Goal: Information Seeking & Learning: Learn about a topic

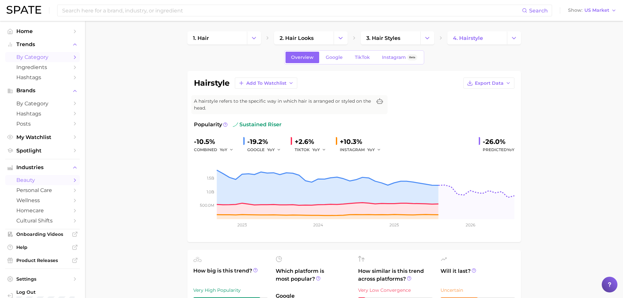
click at [39, 54] on span "by Category" at bounding box center [42, 57] width 52 height 6
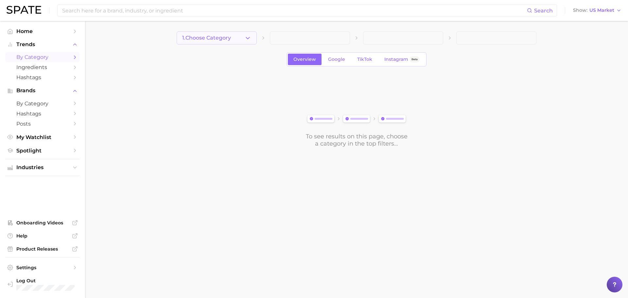
click at [249, 39] on icon "button" at bounding box center [247, 38] width 7 height 7
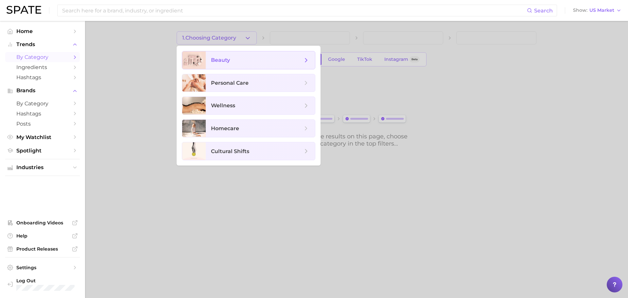
click at [257, 58] on span "beauty" at bounding box center [257, 60] width 92 height 7
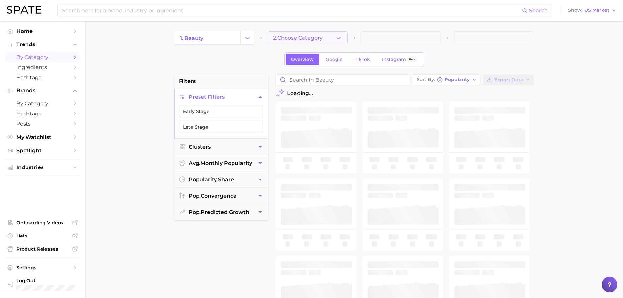
click at [312, 36] on span "2. Choose Category" at bounding box center [298, 38] width 50 height 6
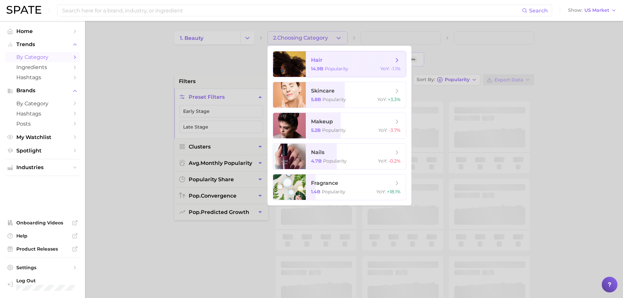
click at [335, 61] on span "hair" at bounding box center [352, 60] width 82 height 7
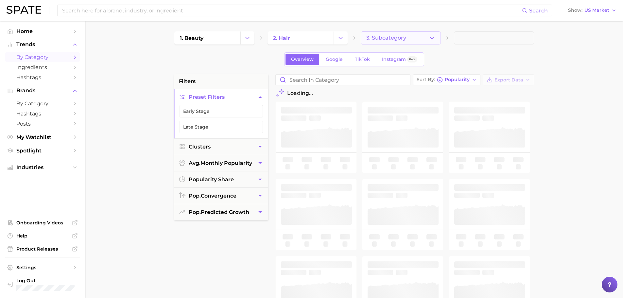
click at [429, 36] on icon "button" at bounding box center [431, 38] width 7 height 7
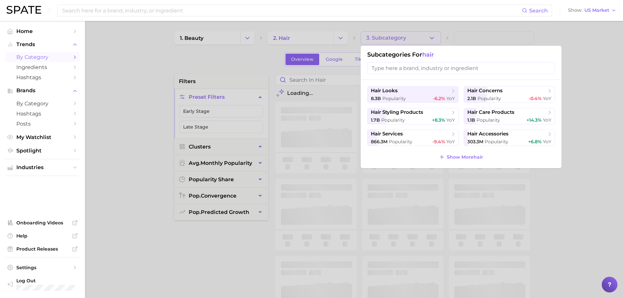
click at [440, 71] on input "search" at bounding box center [461, 68] width 188 height 12
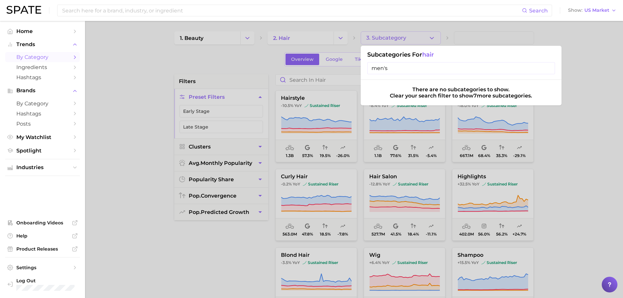
click at [550, 67] on input "men's" at bounding box center [461, 68] width 188 height 12
click at [549, 68] on input "men's" at bounding box center [461, 68] width 188 height 12
drag, startPoint x: 544, startPoint y: 65, endPoint x: 553, endPoint y: 48, distance: 19.7
click at [545, 66] on input "men's" at bounding box center [461, 68] width 188 height 12
type input "men's"
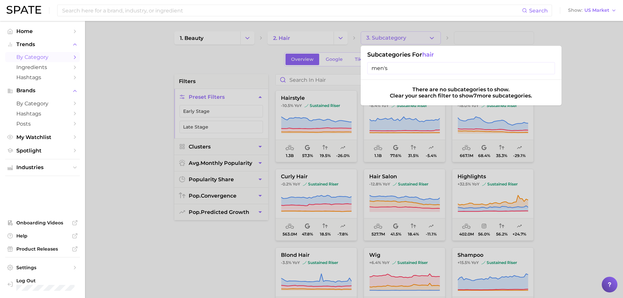
drag, startPoint x: 552, startPoint y: 47, endPoint x: 536, endPoint y: 42, distance: 17.0
click at [552, 47] on div "Subcategories for hair men's" at bounding box center [461, 63] width 201 height 34
click at [470, 30] on div at bounding box center [311, 149] width 623 height 298
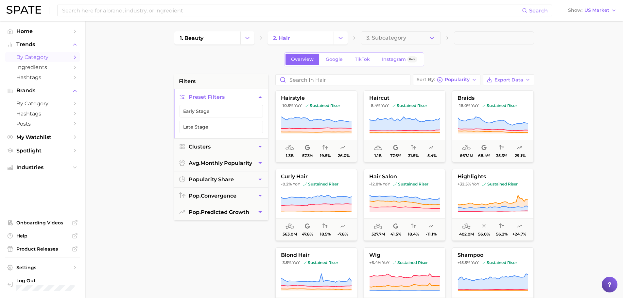
click at [101, 4] on div "Search Show US Market" at bounding box center [312, 10] width 610 height 21
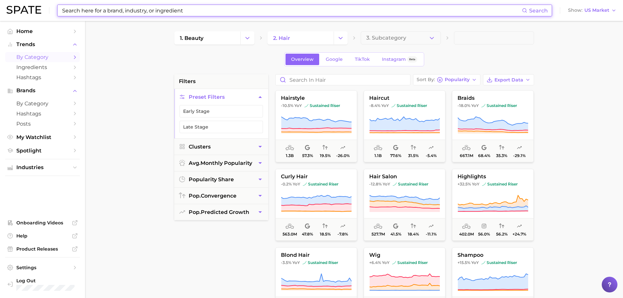
click at [107, 11] on input at bounding box center [291, 10] width 460 height 11
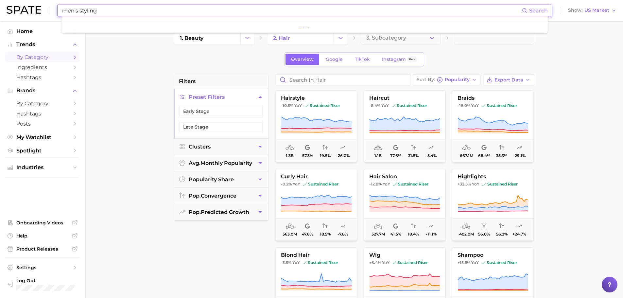
type input "men's styling"
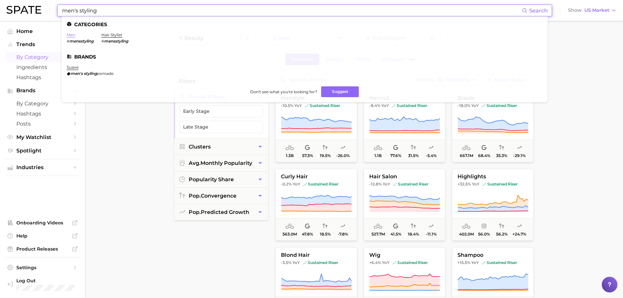
click at [72, 35] on link "men" at bounding box center [71, 34] width 8 height 5
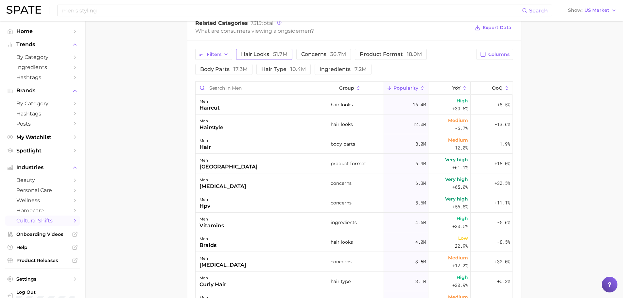
click at [262, 58] on button "hair looks 51.7m" at bounding box center [264, 54] width 56 height 11
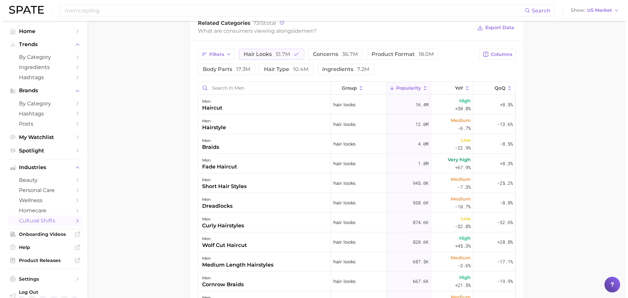
scroll to position [229, 0]
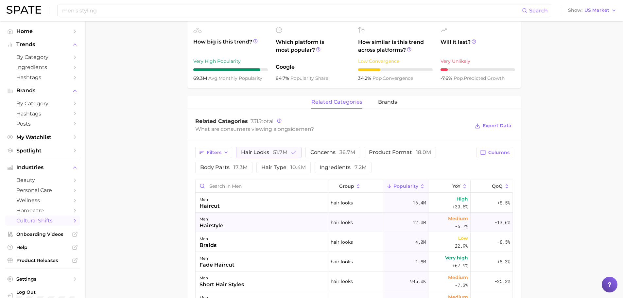
click at [207, 220] on div "men" at bounding box center [211, 219] width 24 height 8
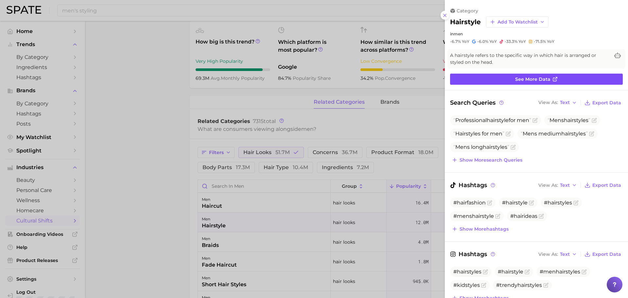
click at [512, 78] on link "See more data" at bounding box center [536, 79] width 173 height 11
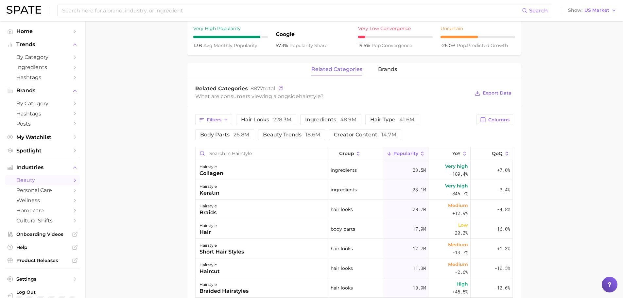
click at [407, 154] on span "Popularity" at bounding box center [405, 153] width 25 height 5
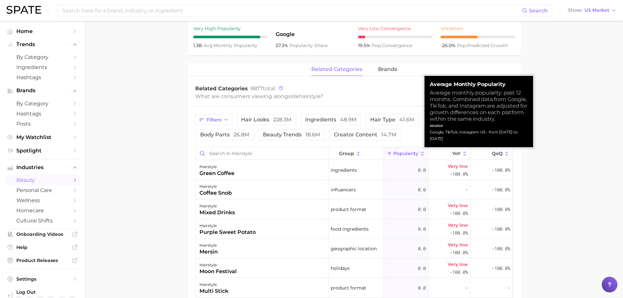
click at [407, 154] on span "Popularity" at bounding box center [405, 153] width 25 height 5
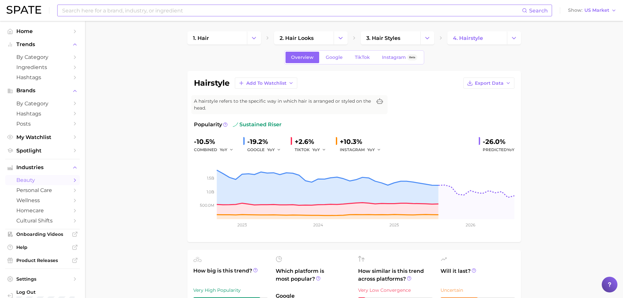
click at [164, 10] on input at bounding box center [291, 10] width 460 height 11
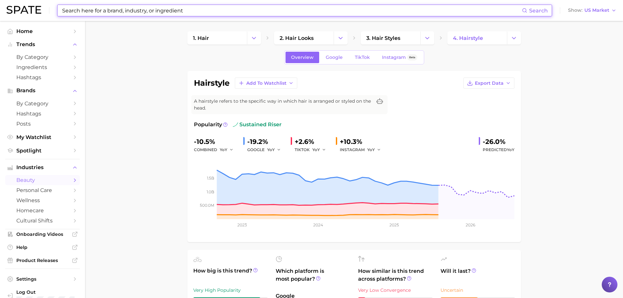
type input "m"
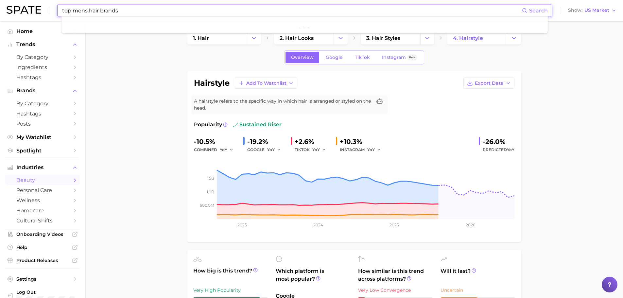
type input "top mens hair brands"
click at [344, 27] on button "Suggest" at bounding box center [343, 27] width 38 height 11
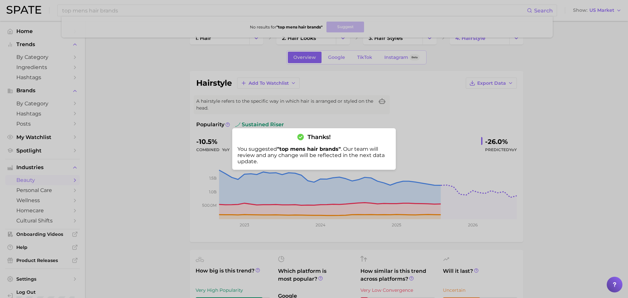
click at [555, 73] on div at bounding box center [314, 149] width 628 height 298
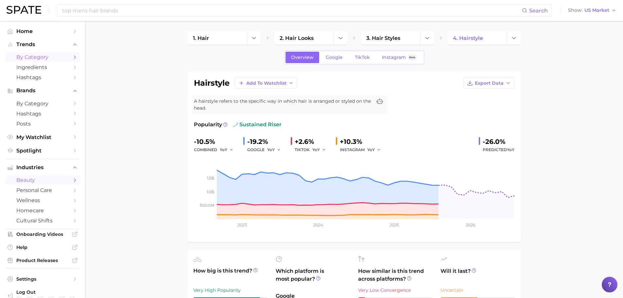
click at [72, 56] on icon "Sidebar" at bounding box center [75, 57] width 6 height 6
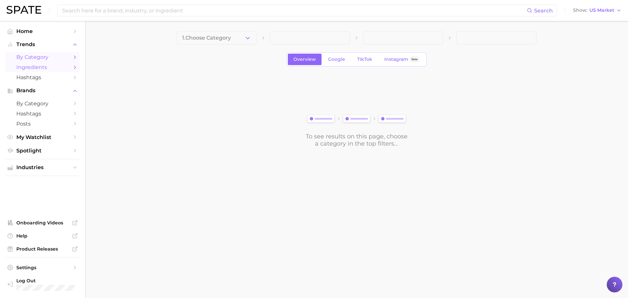
click at [65, 71] on link "Ingredients" at bounding box center [42, 67] width 75 height 10
click at [38, 107] on link "by Category" at bounding box center [42, 103] width 75 height 10
click at [36, 116] on span "Hashtags" at bounding box center [42, 113] width 52 height 6
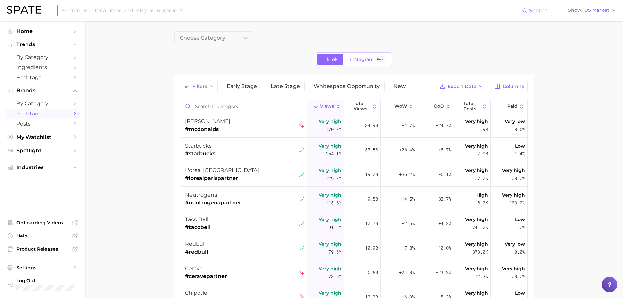
click at [186, 14] on input at bounding box center [291, 10] width 460 height 11
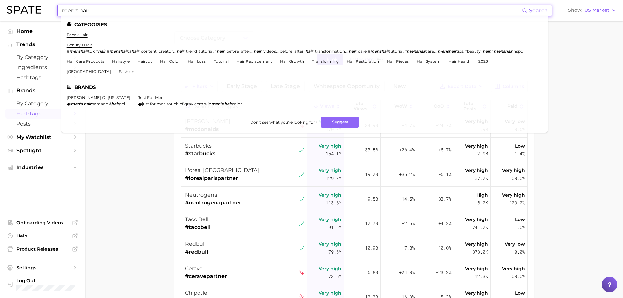
drag, startPoint x: 85, startPoint y: 11, endPoint x: 29, endPoint y: 11, distance: 56.2
click at [29, 11] on div "men's hair Search Categories face > hair beauty > hair # menshair tok , # hair …" at bounding box center [312, 10] width 610 height 21
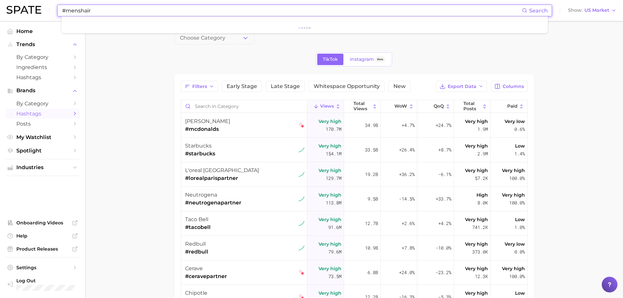
type input "#menshair"
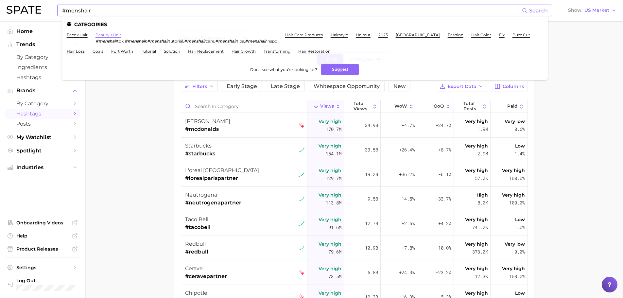
click at [109, 36] on link "beauty > hair" at bounding box center [107, 34] width 25 height 5
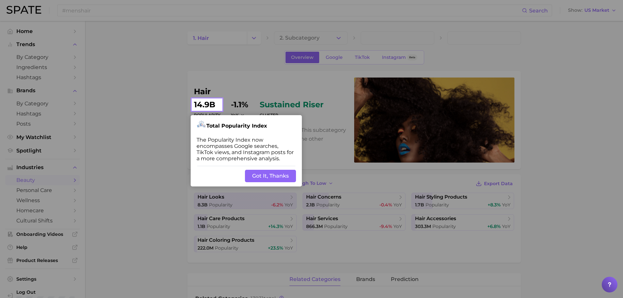
click at [262, 170] on button "Got It, Thanks" at bounding box center [270, 176] width 51 height 12
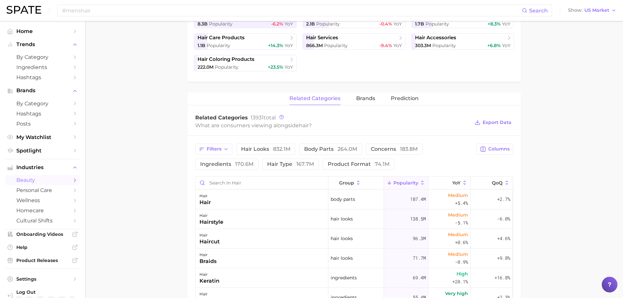
scroll to position [196, 0]
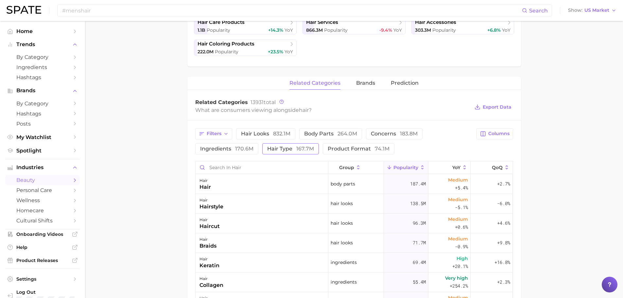
click at [307, 150] on span "167.7m" at bounding box center [305, 148] width 18 height 6
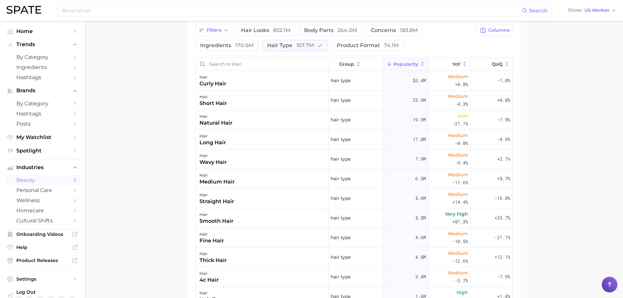
scroll to position [201, 0]
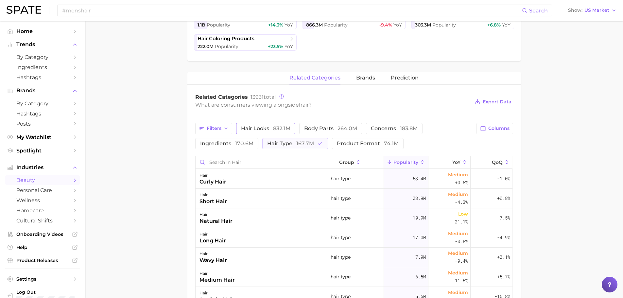
click at [252, 129] on span "hair looks 832.1m" at bounding box center [265, 128] width 49 height 5
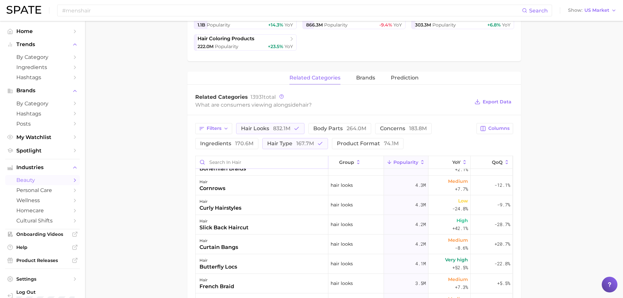
scroll to position [915, 0]
click at [365, 80] on span "brands" at bounding box center [365, 78] width 19 height 6
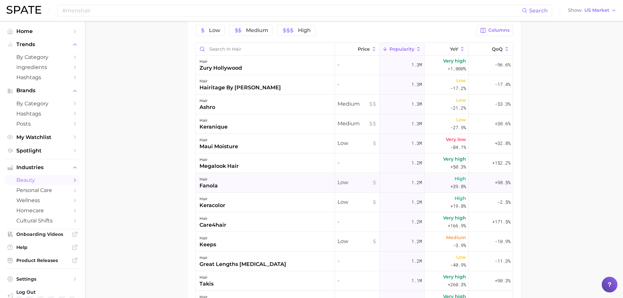
scroll to position [4510, 0]
